Goal: Information Seeking & Learning: Find specific fact

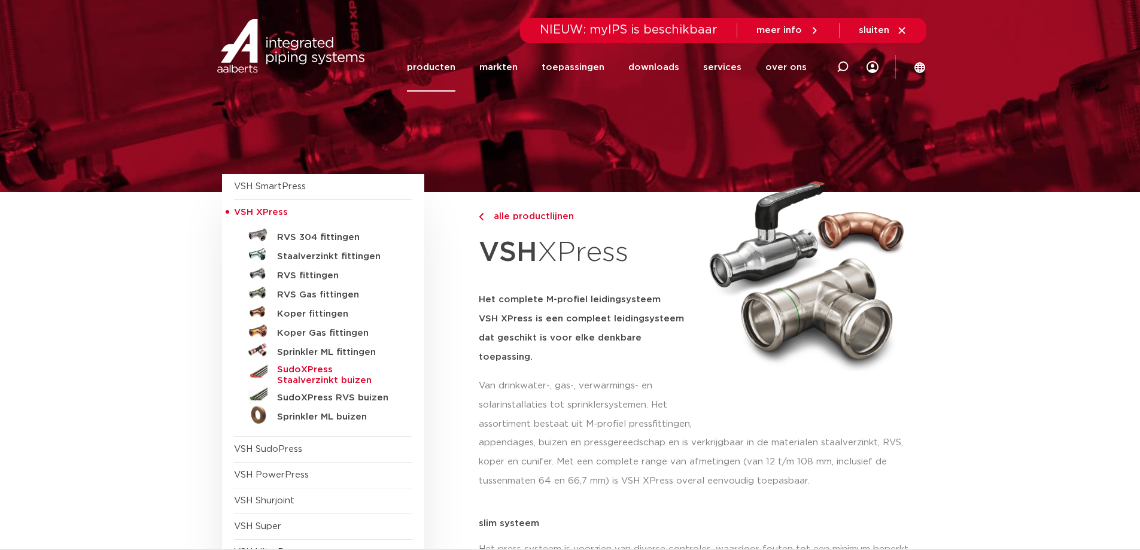
click at [303, 373] on h5 "SudoXPress Staalverzinkt buizen" at bounding box center [336, 375] width 118 height 22
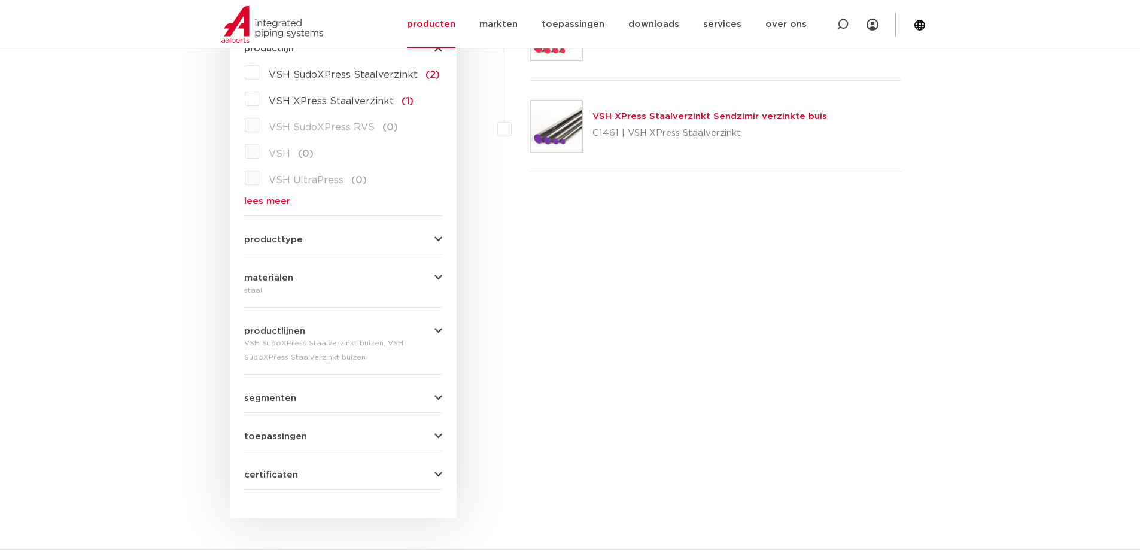
scroll to position [132, 0]
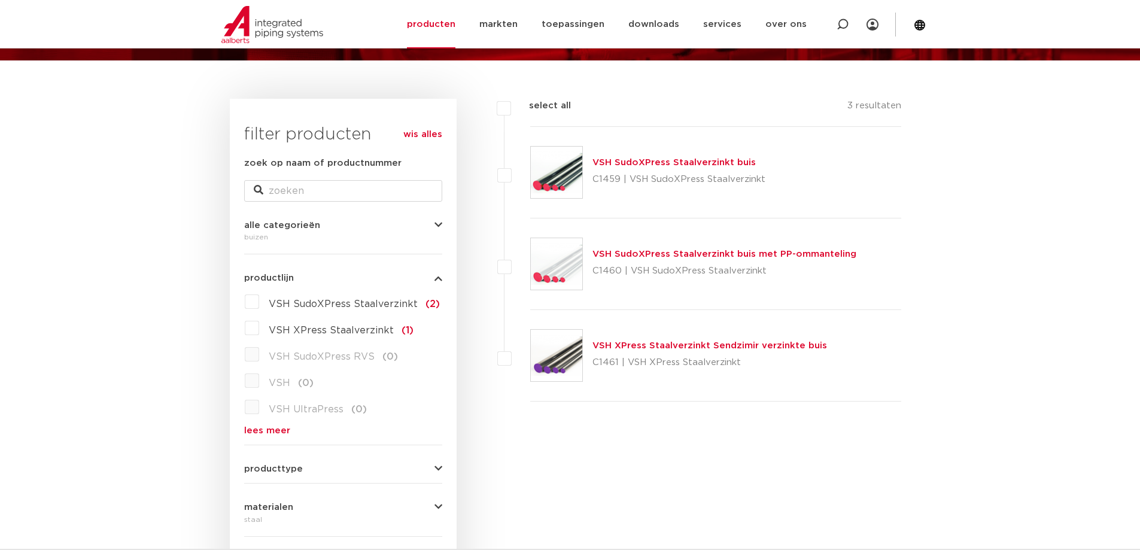
click at [646, 162] on link "VSH SudoXPress Staalverzinkt buis" at bounding box center [673, 162] width 163 height 9
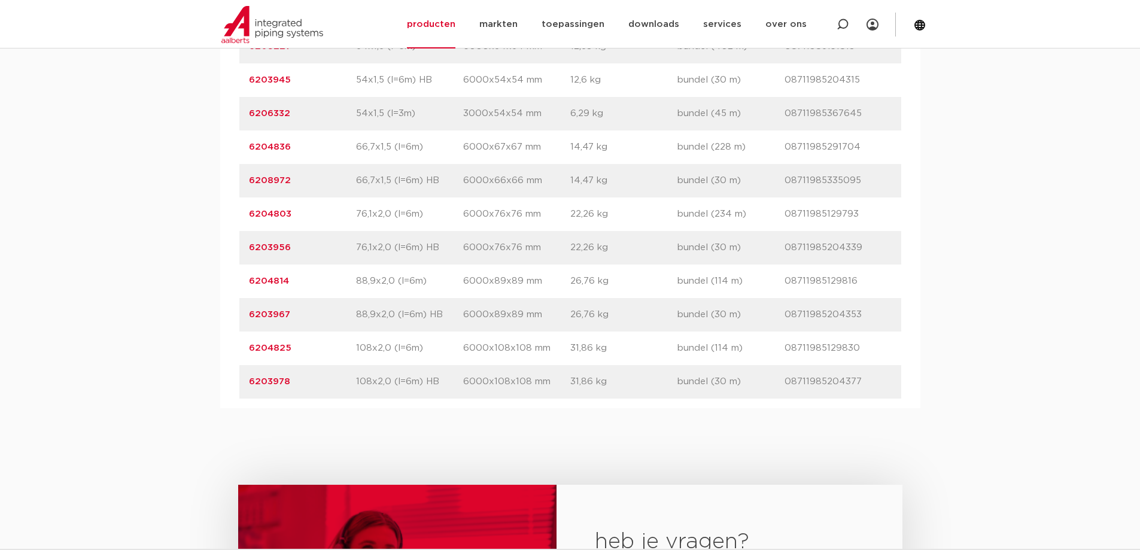
scroll to position [1556, 0]
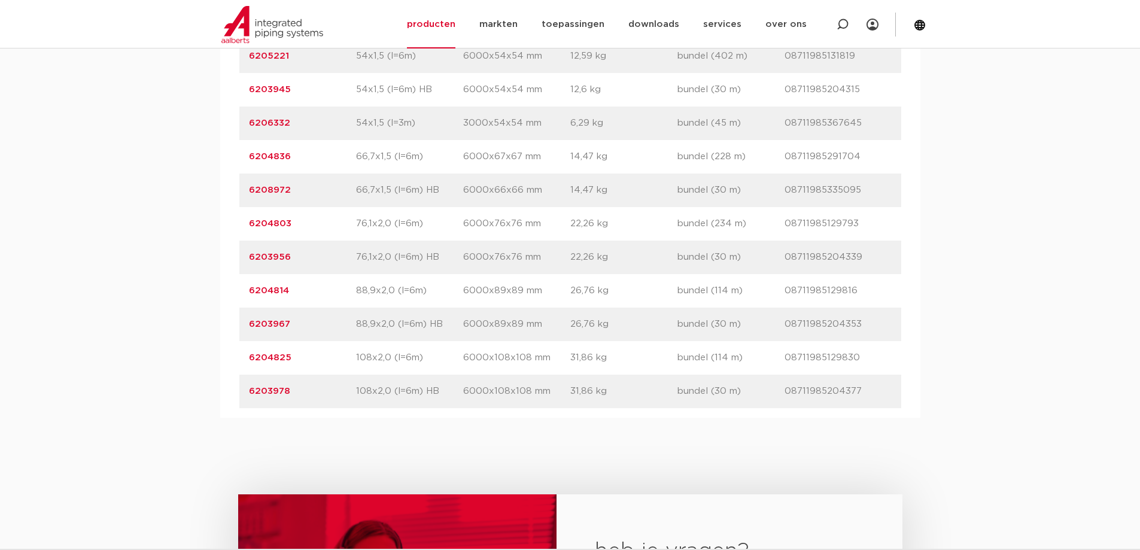
click at [268, 387] on link "6203978" at bounding box center [269, 391] width 41 height 9
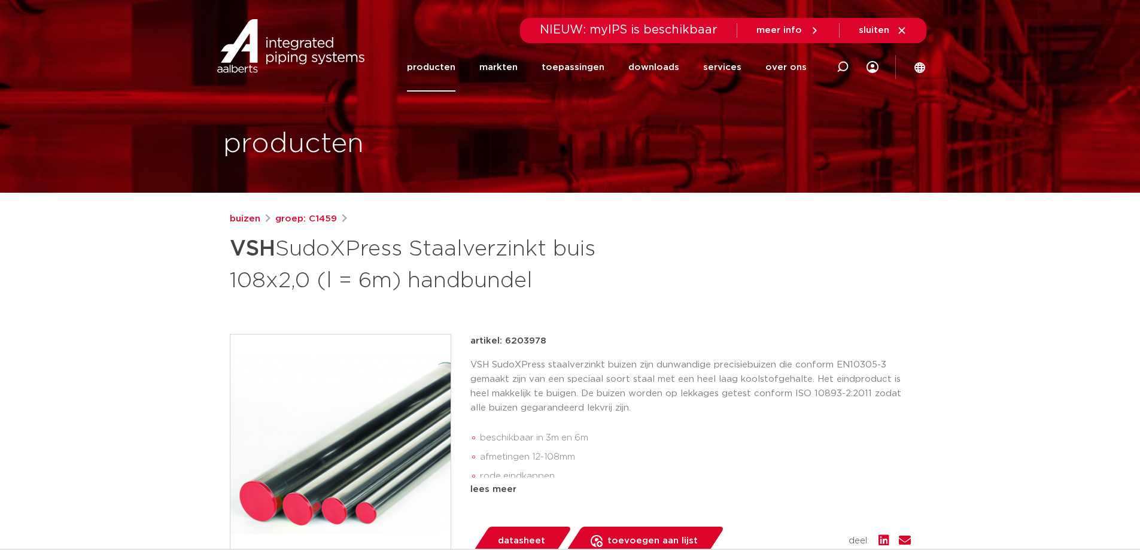
drag, startPoint x: 503, startPoint y: 339, endPoint x: 582, endPoint y: 341, distance: 78.4
click at [582, 341] on div "artikel: 6203978" at bounding box center [690, 341] width 440 height 14
copy p "6203978"
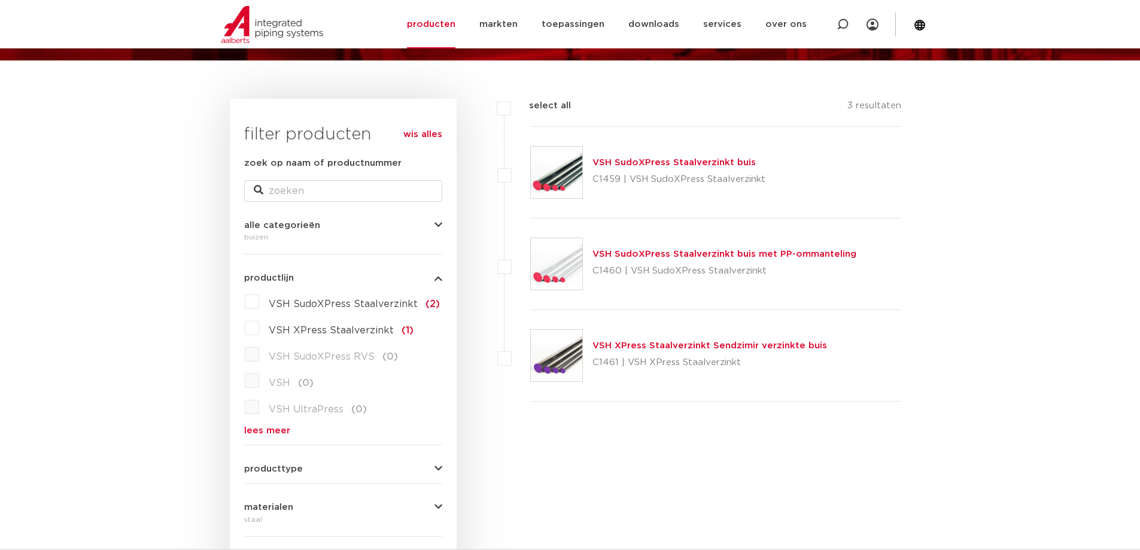
click at [557, 360] on img at bounding box center [556, 355] width 51 height 51
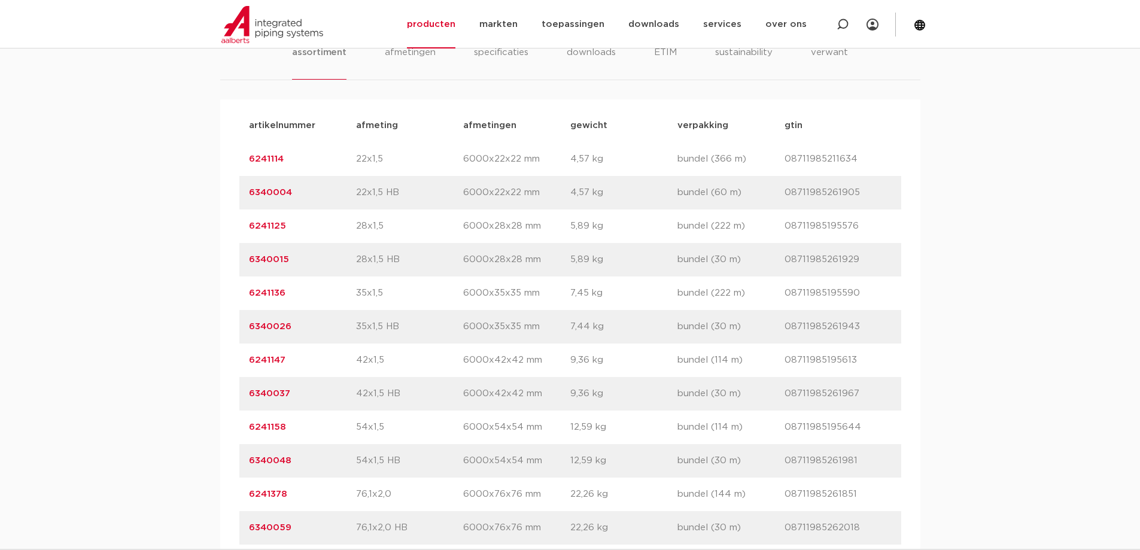
scroll to position [1137, 0]
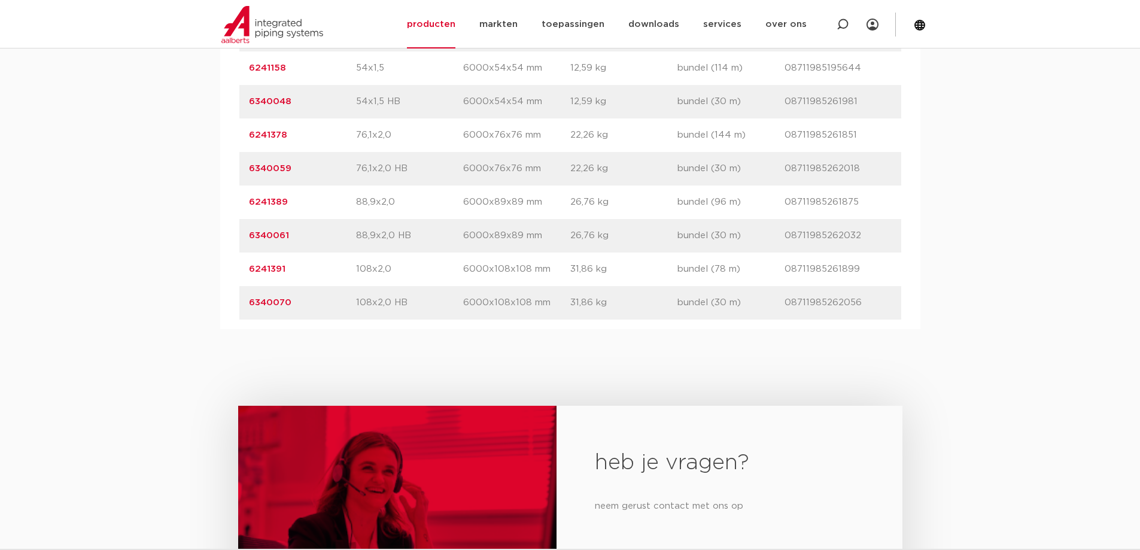
click at [284, 301] on link "6340070" at bounding box center [270, 302] width 42 height 9
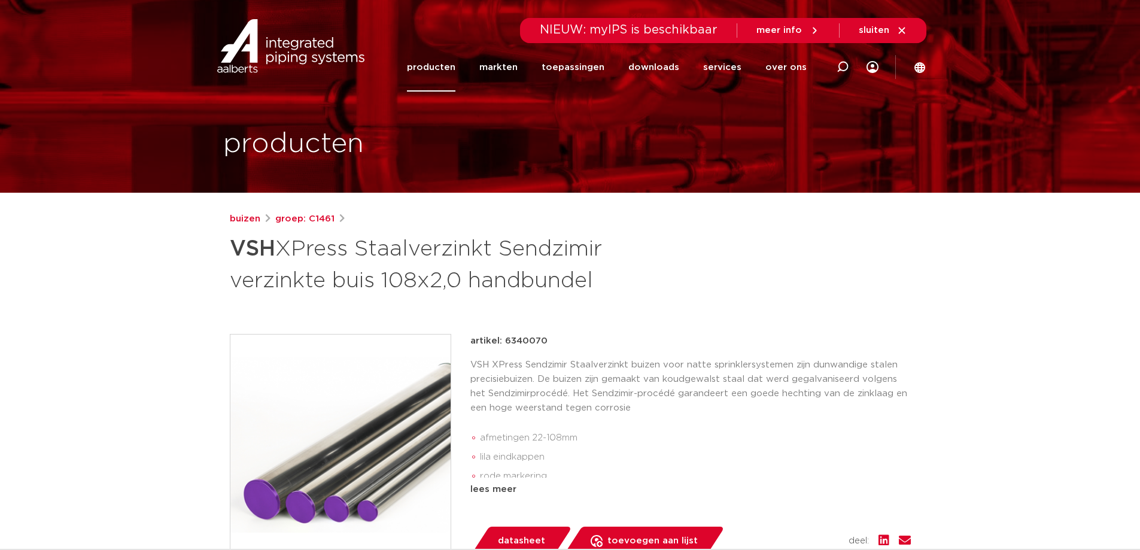
drag, startPoint x: 504, startPoint y: 340, endPoint x: 553, endPoint y: 342, distance: 49.1
click at [553, 342] on div "artikel: 6340070" at bounding box center [690, 341] width 440 height 14
copy p "6340070"
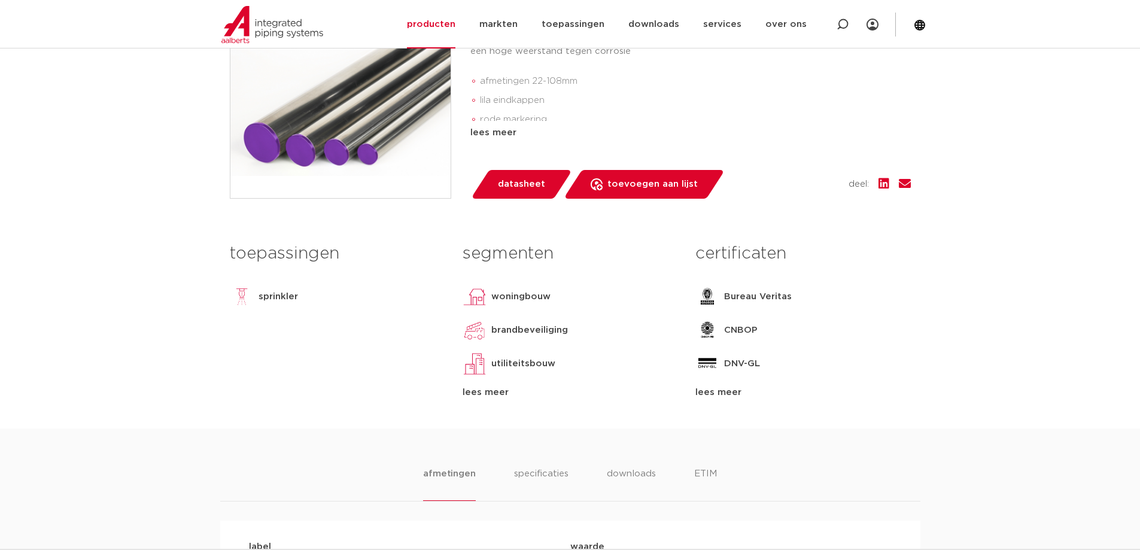
scroll to position [359, 0]
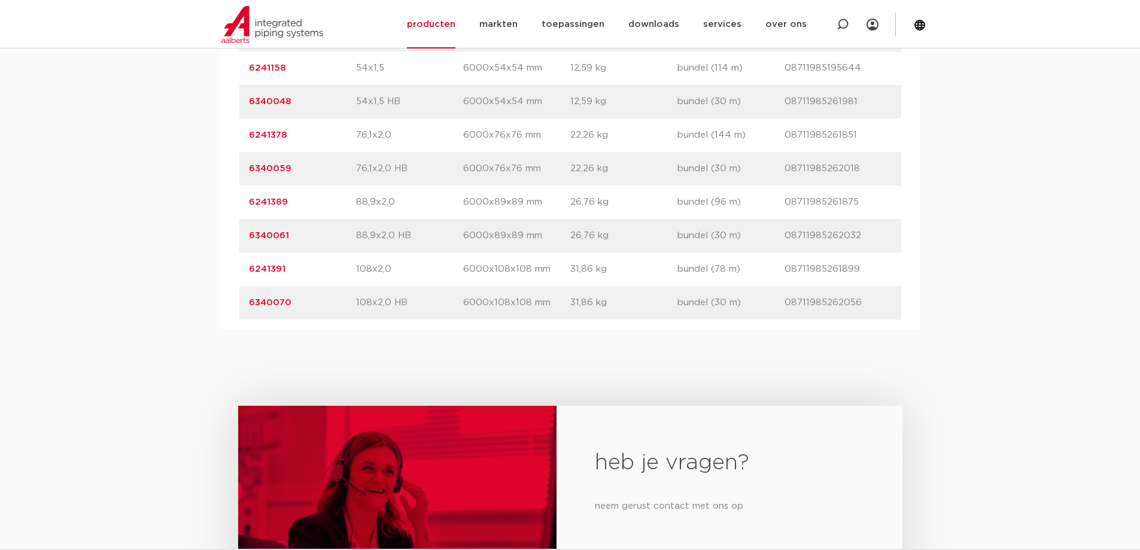
click at [257, 267] on link "6241391" at bounding box center [267, 268] width 37 height 9
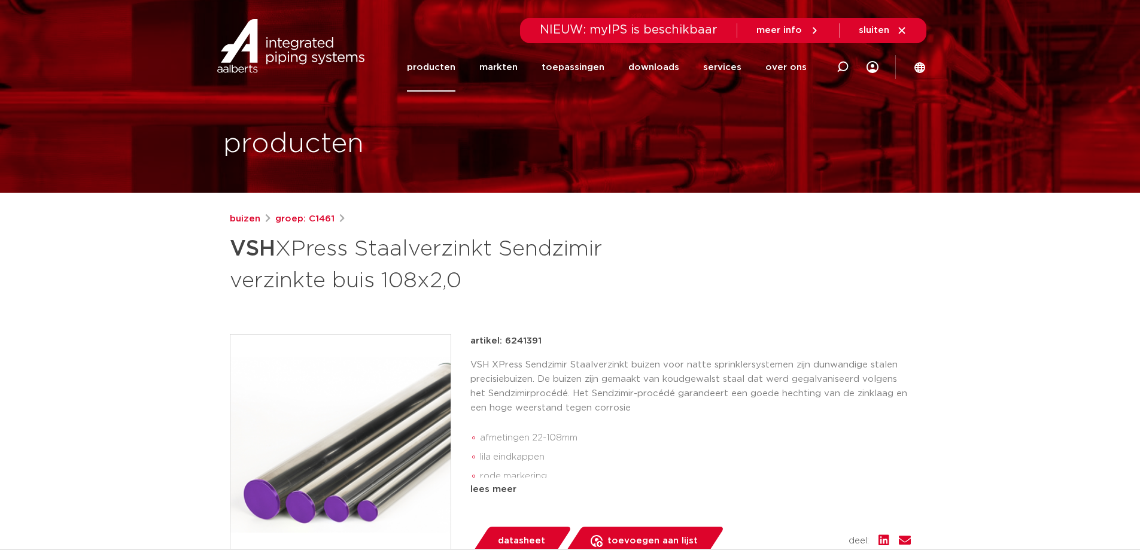
scroll to position [60, 0]
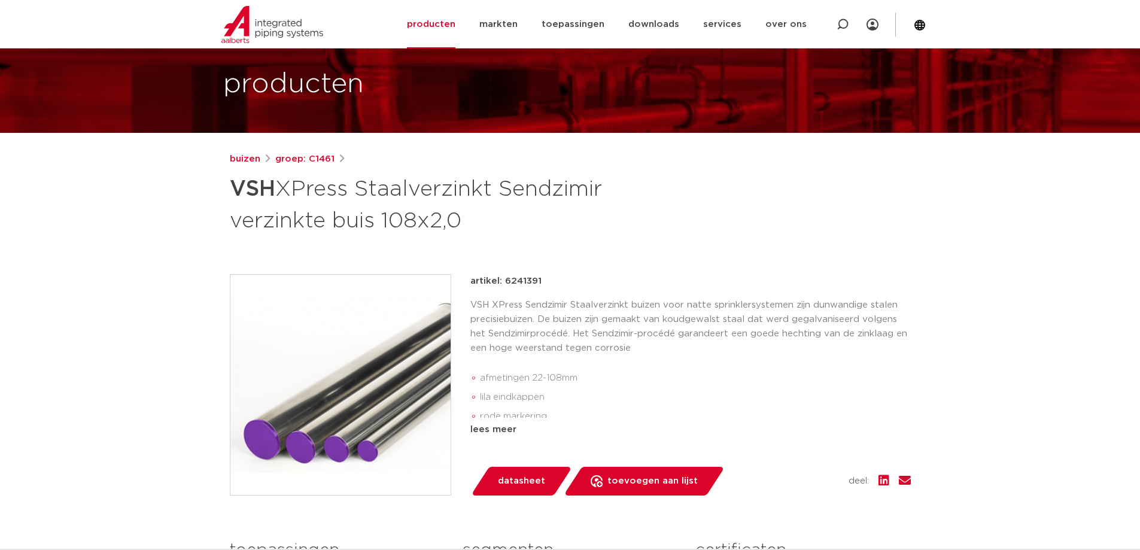
drag, startPoint x: 504, startPoint y: 278, endPoint x: 551, endPoint y: 285, distance: 47.3
click at [551, 285] on div "artikel: 6241391" at bounding box center [690, 281] width 440 height 14
copy p "6241391"
